Goal: Task Accomplishment & Management: Use online tool/utility

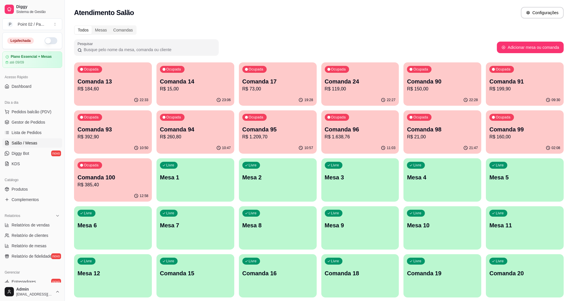
click at [50, 42] on button "button" at bounding box center [51, 40] width 13 height 7
click at [177, 91] on p "R$ 15,00" at bounding box center [195, 89] width 71 height 7
click at [123, 97] on div "23:03" at bounding box center [113, 100] width 78 height 11
click at [173, 84] on p "Comanda 14" at bounding box center [195, 82] width 69 height 8
click at [257, 75] on div "Ocupada Comanda 17 R$ 73,00" at bounding box center [278, 78] width 78 height 32
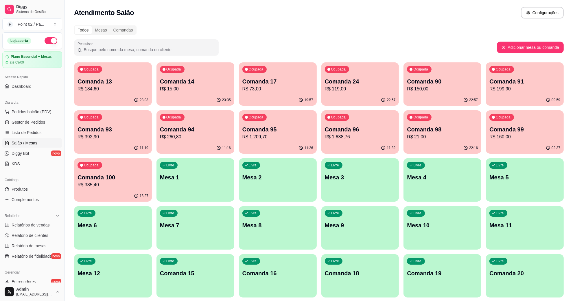
click at [257, 75] on body "Diggy Sistema de Gestão P Point 02 / Pa ... Loja aberta Plano Essencial + Mesas…" at bounding box center [286, 150] width 573 height 301
click at [165, 284] on div "Livre Comanda 15" at bounding box center [195, 272] width 78 height 36
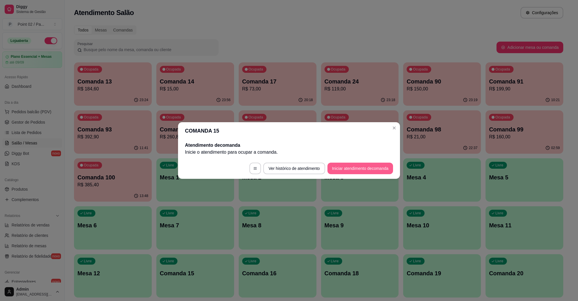
click at [332, 169] on button "Iniciar atendimento de comanda" at bounding box center [361, 169] width 66 height 12
click at [334, 146] on div at bounding box center [289, 149] width 127 height 12
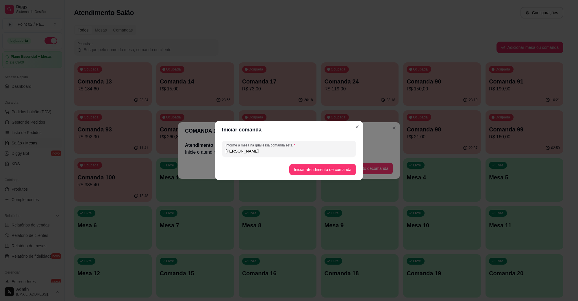
type input "[PERSON_NAME]"
click at [316, 168] on button "Iniciar atendimento de comanda" at bounding box center [322, 169] width 65 height 11
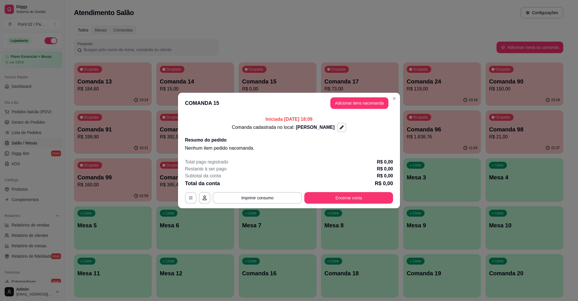
click at [366, 95] on header "COMANDA 15 Adicionar itens na comanda" at bounding box center [289, 103] width 222 height 21
click at [365, 106] on button "Adicionar itens na comanda" at bounding box center [359, 103] width 56 height 11
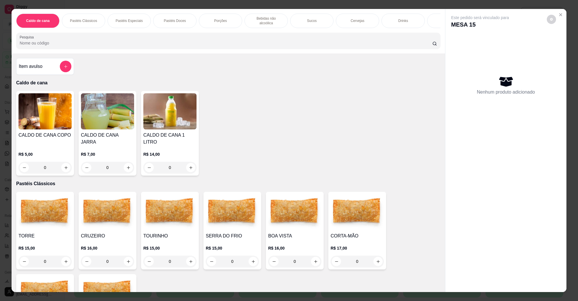
click at [252, 257] on div "0" at bounding box center [232, 262] width 53 height 12
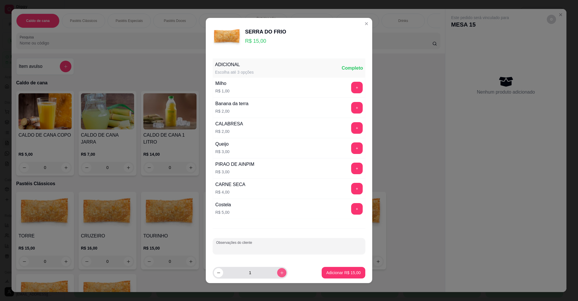
click at [278, 271] on button "increase-product-quantity" at bounding box center [281, 272] width 9 height 9
type input "2"
click at [281, 244] on div at bounding box center [289, 247] width 146 height 12
type input "levar"
click at [344, 279] on button "Adicionar R$ 30,00" at bounding box center [344, 273] width 44 height 12
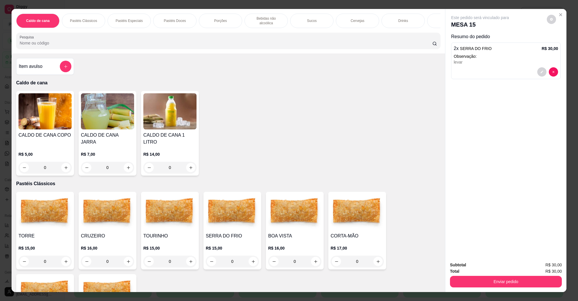
click at [479, 289] on div "Subtotal R$ 30,00 Total R$ 30,00 Enviar pedido" at bounding box center [506, 274] width 121 height 35
click at [481, 284] on button "Enviar pedido" at bounding box center [506, 281] width 108 height 11
click at [481, 270] on button "Não registrar e enviar pedido" at bounding box center [487, 267] width 60 height 11
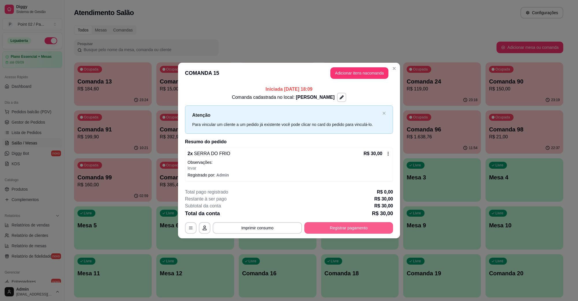
click at [379, 223] on button "Registrar pagamento" at bounding box center [348, 228] width 89 height 12
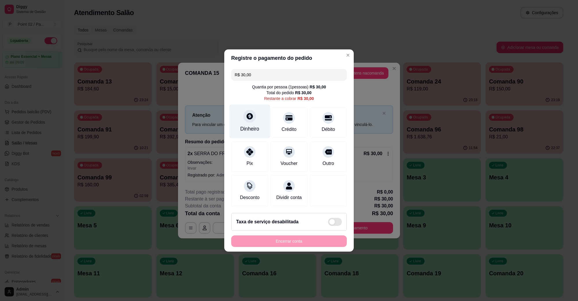
click at [240, 120] on div "Dinheiro" at bounding box center [250, 122] width 41 height 34
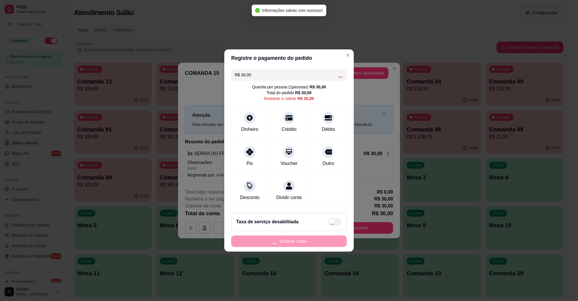
type input "R$ 0,00"
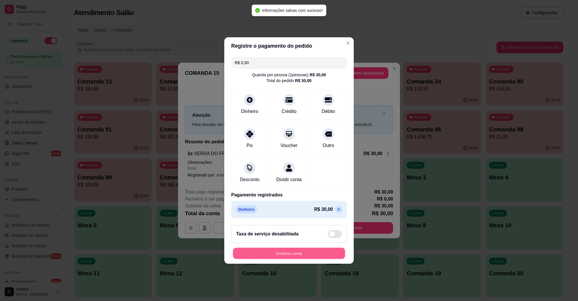
click at [315, 259] on button "Encerrar conta" at bounding box center [289, 253] width 112 height 11
